Goal: Task Accomplishment & Management: Manage account settings

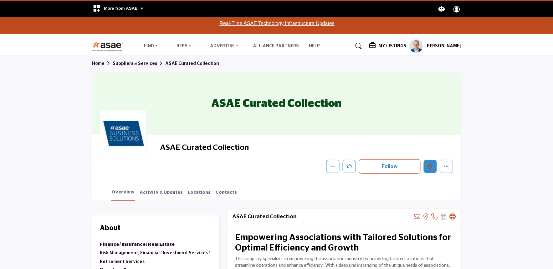
click at [433, 168] on icon "Edit company" at bounding box center [430, 165] width 5 height 5
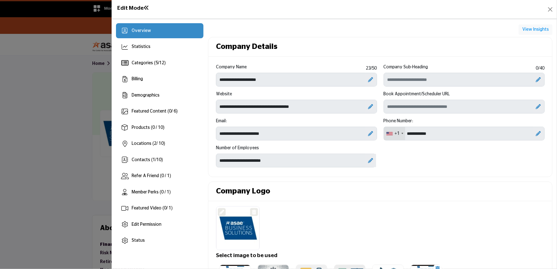
click at [31, 132] on div at bounding box center [278, 134] width 557 height 269
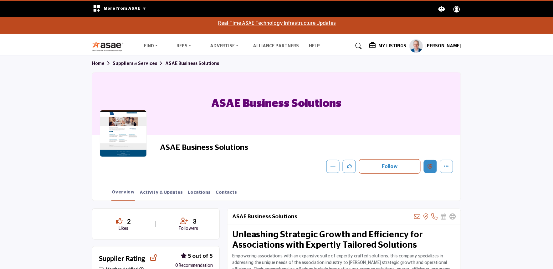
click at [429, 168] on icon "Edit company" at bounding box center [430, 165] width 5 height 5
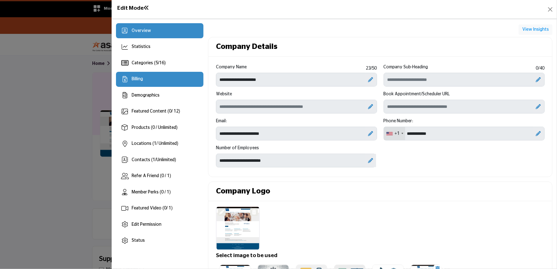
click at [133, 77] on span "Billing" at bounding box center [137, 79] width 11 height 4
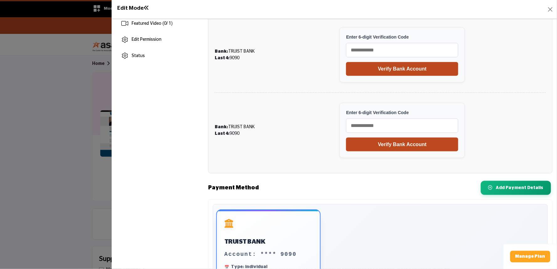
scroll to position [223, 0]
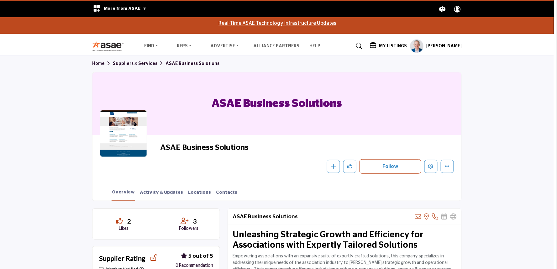
click at [49, 142] on div at bounding box center [278, 134] width 557 height 269
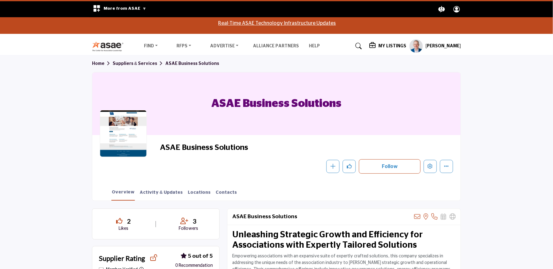
drag, startPoint x: 220, startPoint y: 106, endPoint x: 309, endPoint y: 104, distance: 89.0
click at [309, 102] on h1 "ASAE Business Solutions" at bounding box center [277, 103] width 130 height 63
click at [213, 109] on h1 "ASAE Business Solutions" at bounding box center [277, 103] width 130 height 63
drag, startPoint x: 212, startPoint y: 104, endPoint x: 349, endPoint y: 99, distance: 136.7
click at [349, 99] on div "ASAE Business Solutions" at bounding box center [276, 103] width 369 height 63
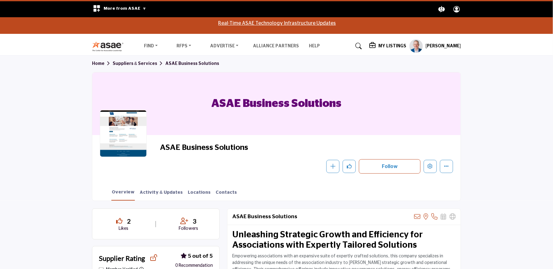
copy h1 "ASAE Business Solutions"
click at [432, 168] on icon "Edit company" at bounding box center [430, 165] width 5 height 5
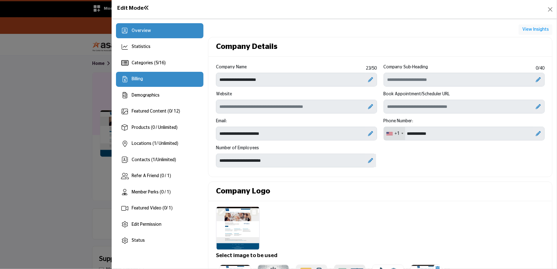
click at [141, 77] on span "Billing" at bounding box center [137, 79] width 11 height 4
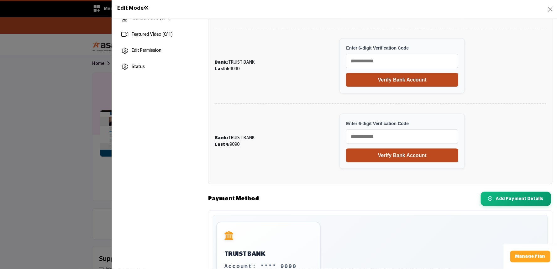
scroll to position [223, 0]
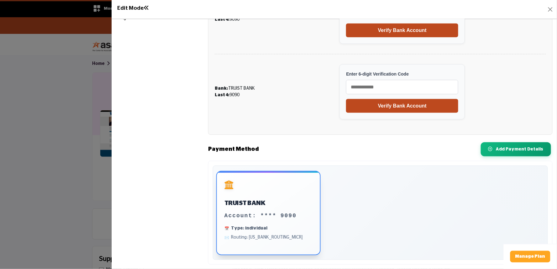
drag, startPoint x: 279, startPoint y: 238, endPoint x: 294, endPoint y: 237, distance: 15.1
click at [294, 237] on span "Routing: [US_BANK_ROUTING_MICR]" at bounding box center [268, 237] width 88 height 7
click at [292, 227] on span "Type: individual" at bounding box center [268, 228] width 88 height 7
drag, startPoint x: 283, startPoint y: 218, endPoint x: 304, endPoint y: 217, distance: 20.7
click at [295, 217] on div "Account: **** 9090" at bounding box center [268, 215] width 88 height 8
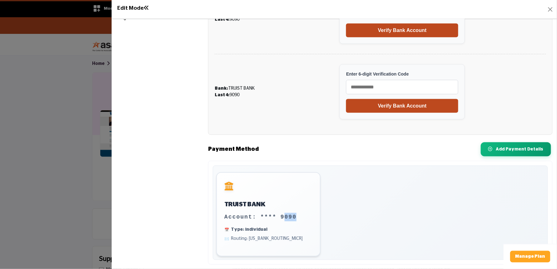
click at [338, 211] on div "TRUIST BANK Account: **** 9090 Type: individual Routing: 053101121" at bounding box center [380, 214] width 328 height 84
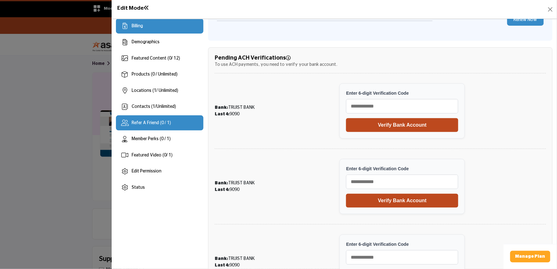
scroll to position [0, 0]
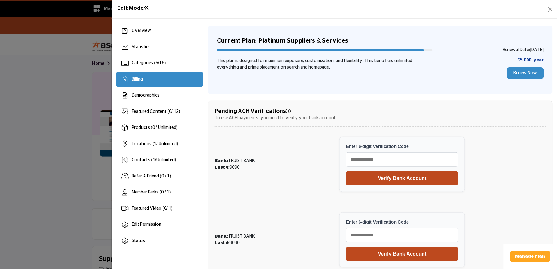
click at [139, 73] on div "Billing" at bounding box center [159, 79] width 87 height 15
click at [131, 81] on div "Billing" at bounding box center [159, 79] width 87 height 15
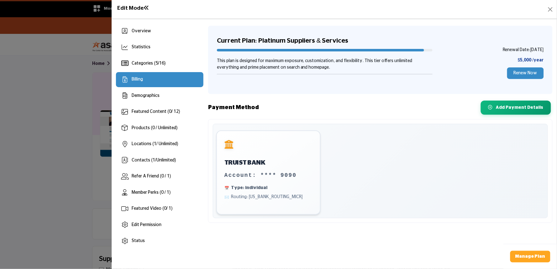
click at [75, 106] on div at bounding box center [278, 134] width 557 height 269
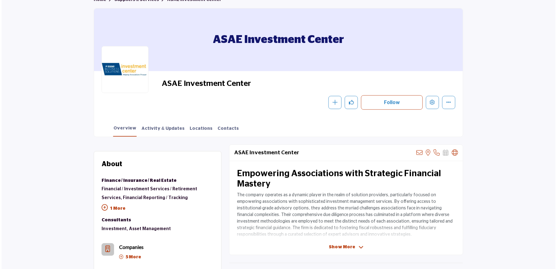
scroll to position [70, 0]
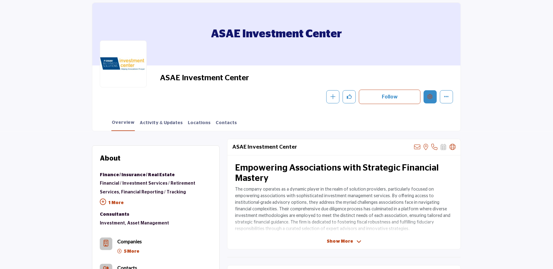
click at [427, 97] on button "Edit company" at bounding box center [430, 96] width 13 height 13
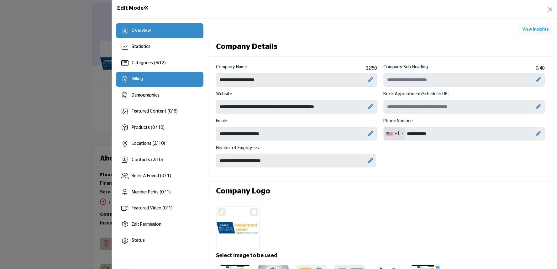
click at [141, 77] on span "Billing" at bounding box center [137, 79] width 11 height 4
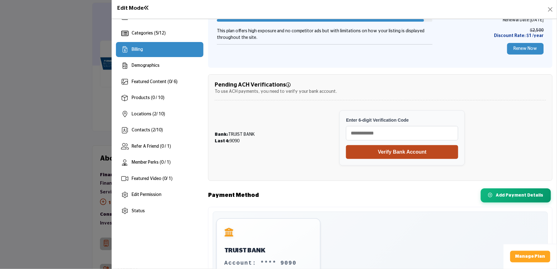
scroll to position [75, 0]
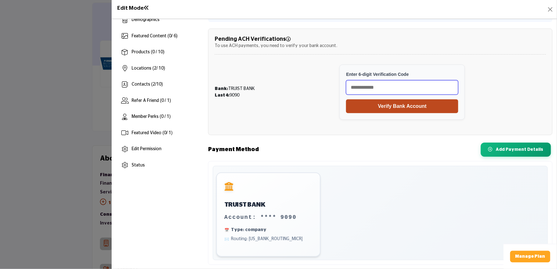
click at [369, 84] on input "text" at bounding box center [402, 87] width 112 height 14
click at [335, 153] on div "Payment Method Add New Card Add Payment Details" at bounding box center [380, 150] width 344 height 14
click at [365, 86] on input "text" at bounding box center [402, 87] width 112 height 14
click at [317, 151] on div "Payment Method Add New Card Add Payment Details" at bounding box center [380, 150] width 344 height 14
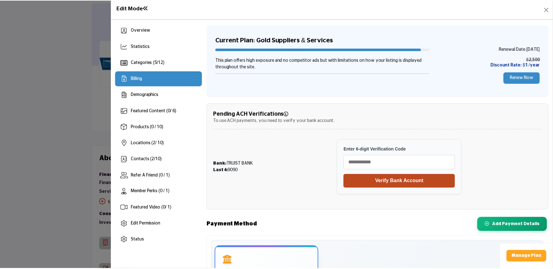
scroll to position [0, 0]
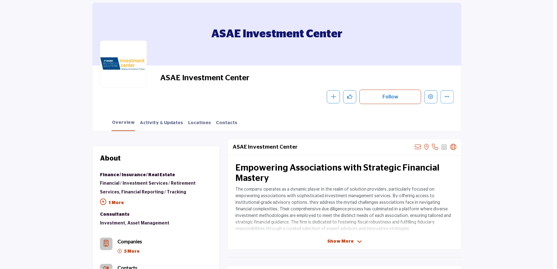
click at [66, 106] on div at bounding box center [278, 134] width 557 height 269
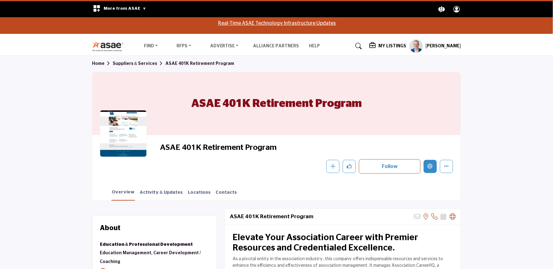
click at [431, 166] on icon "Edit company" at bounding box center [430, 165] width 5 height 5
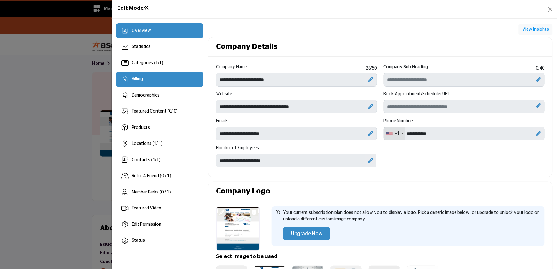
click at [176, 82] on div "Billing" at bounding box center [159, 79] width 87 height 15
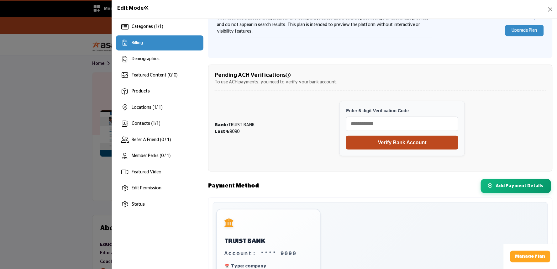
scroll to position [72, 0]
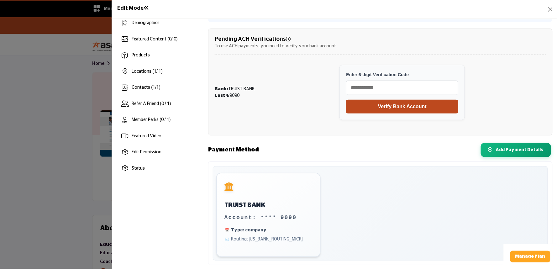
click at [62, 139] on div at bounding box center [278, 134] width 557 height 269
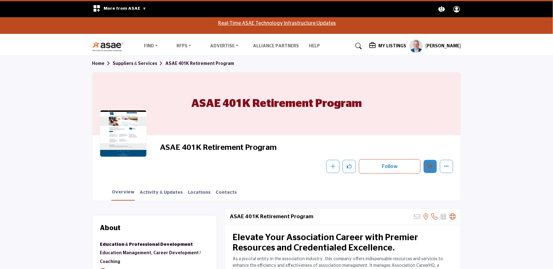
click at [430, 164] on icon "Edit company" at bounding box center [430, 165] width 5 height 5
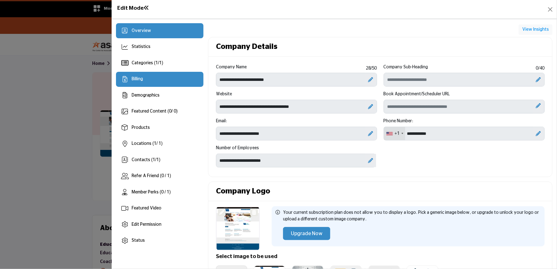
click at [143, 76] on div "Billing" at bounding box center [159, 79] width 87 height 15
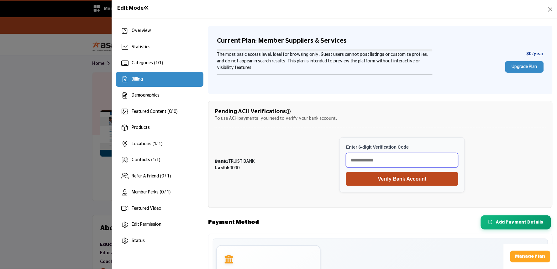
click at [374, 158] on input "text" at bounding box center [402, 160] width 112 height 14
click at [317, 168] on div "Bank: TRUIST BANK Last 4: 9090 Enter 6-digit Verification Code Verify Bank Acco…" at bounding box center [380, 165] width 331 height 68
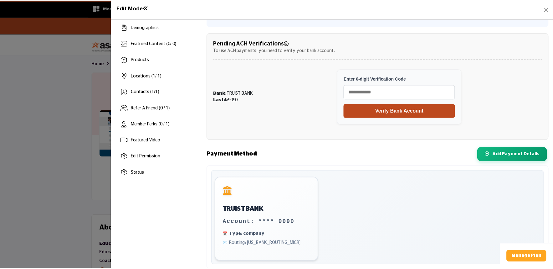
scroll to position [72, 0]
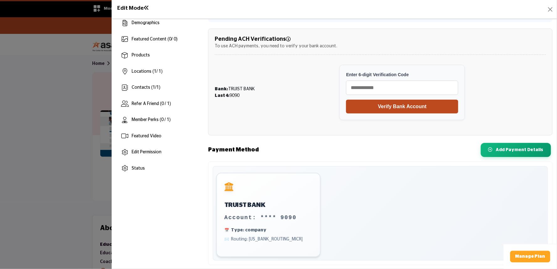
click at [62, 60] on div at bounding box center [278, 134] width 557 height 269
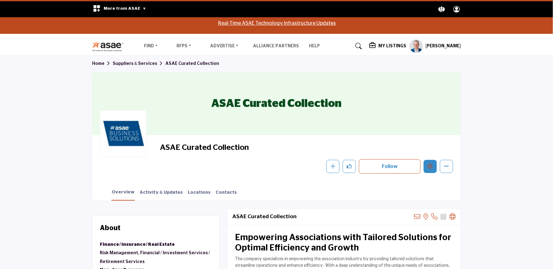
click at [428, 167] on icon "Edit company" at bounding box center [430, 165] width 5 height 5
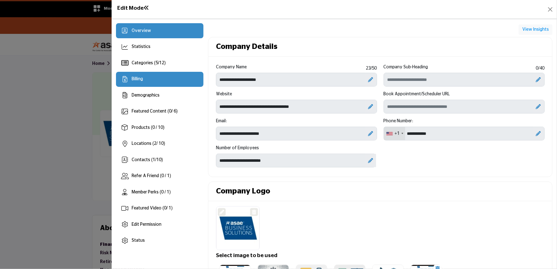
click at [135, 79] on span "Billing" at bounding box center [137, 79] width 11 height 4
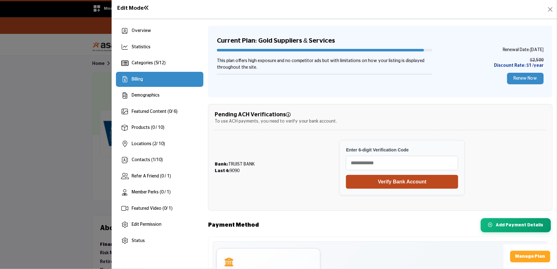
click at [95, 33] on div at bounding box center [278, 134] width 557 height 269
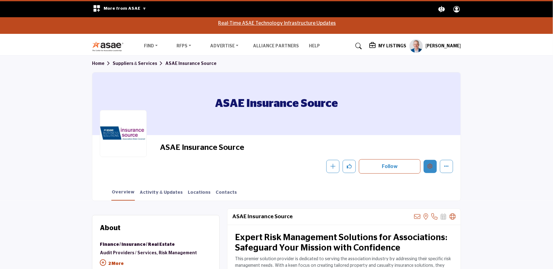
click at [428, 165] on icon "Edit company" at bounding box center [430, 165] width 5 height 5
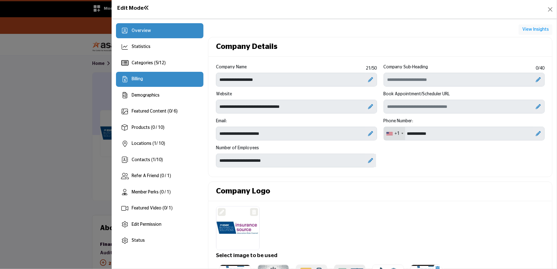
click at [160, 75] on div "Billing" at bounding box center [159, 79] width 87 height 15
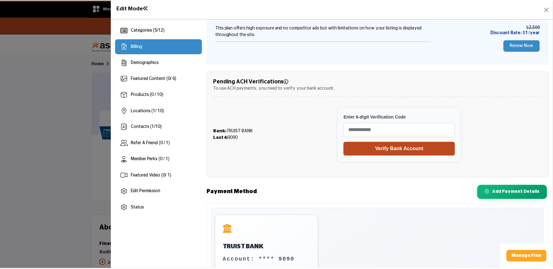
scroll to position [75, 0]
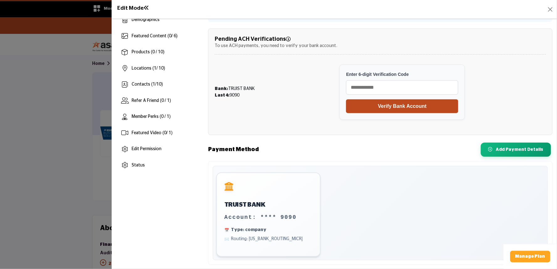
click at [19, 70] on div at bounding box center [278, 134] width 557 height 269
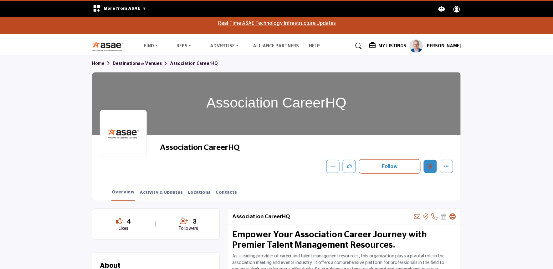
click at [433, 167] on button "Edit company" at bounding box center [430, 166] width 13 height 13
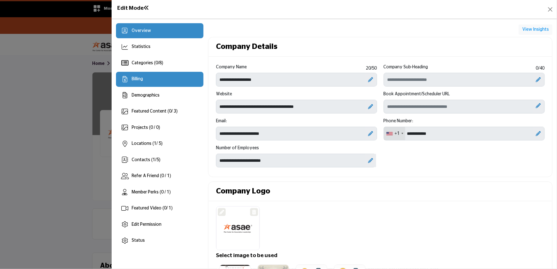
click at [129, 83] on div "Billing" at bounding box center [159, 79] width 87 height 15
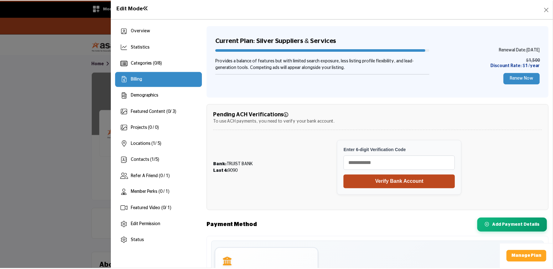
scroll to position [75, 0]
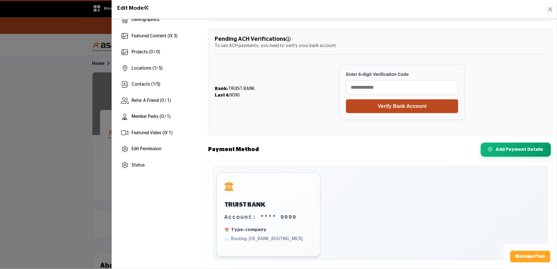
click at [70, 59] on div at bounding box center [278, 134] width 557 height 269
